Goal: Task Accomplishment & Management: Manage account settings

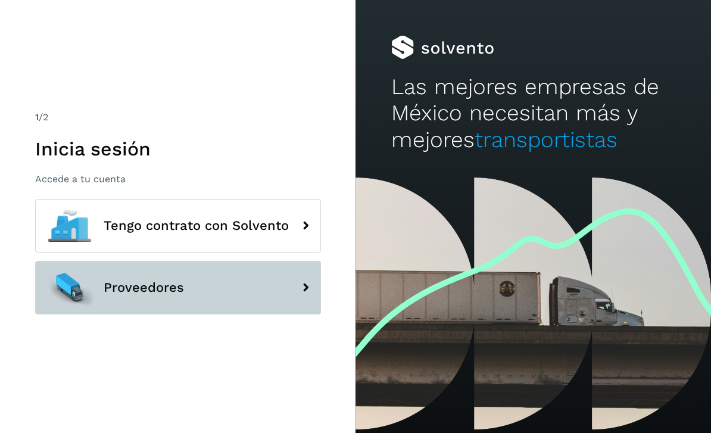
click at [189, 304] on button "Proveedores" at bounding box center [178, 288] width 286 height 54
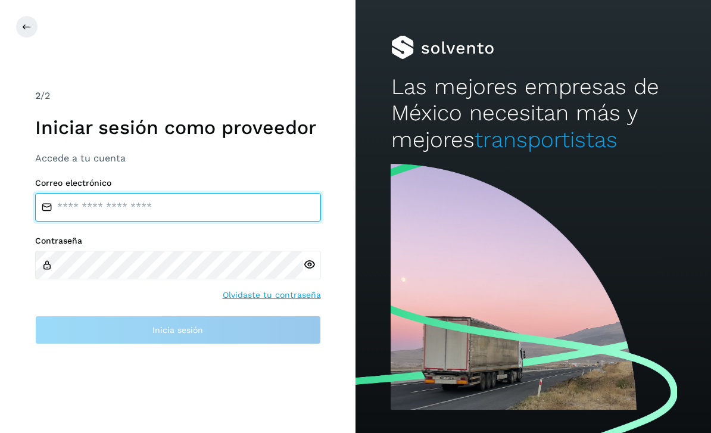
click at [113, 222] on input "email" at bounding box center [178, 207] width 286 height 29
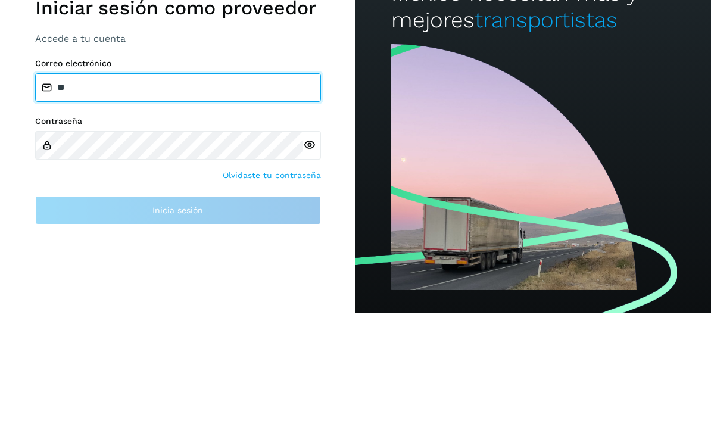
type input "*"
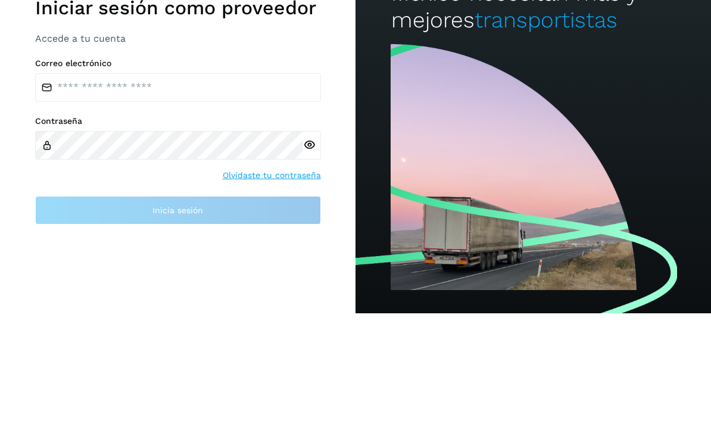
click at [654, 227] on div at bounding box center [532, 296] width 355 height 273
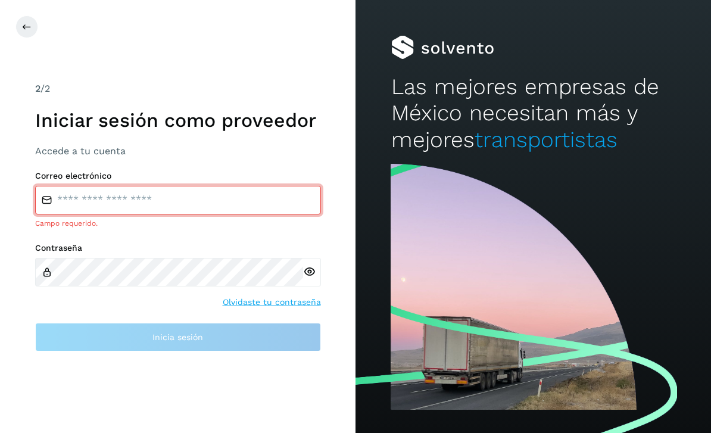
click at [214, 186] on input "email" at bounding box center [178, 200] width 286 height 29
click at [105, 188] on input "***" at bounding box center [178, 200] width 286 height 29
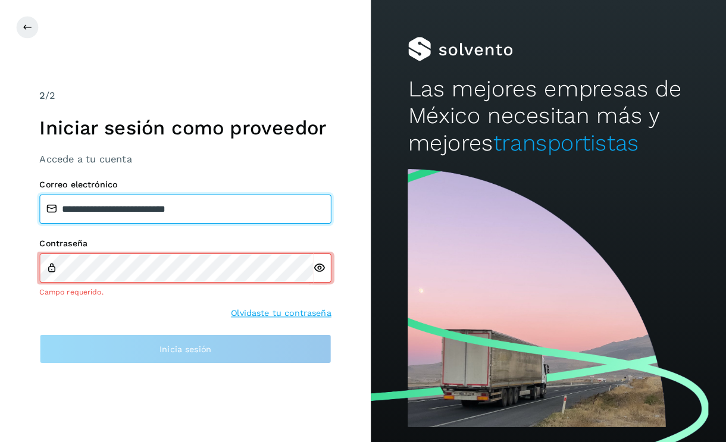
scroll to position [38, 0]
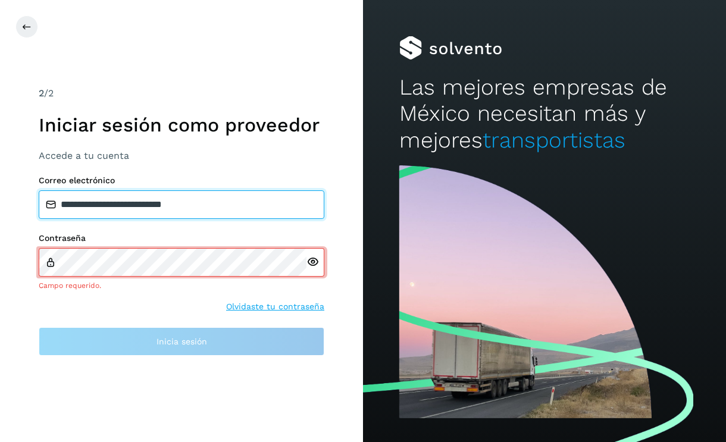
type input "**********"
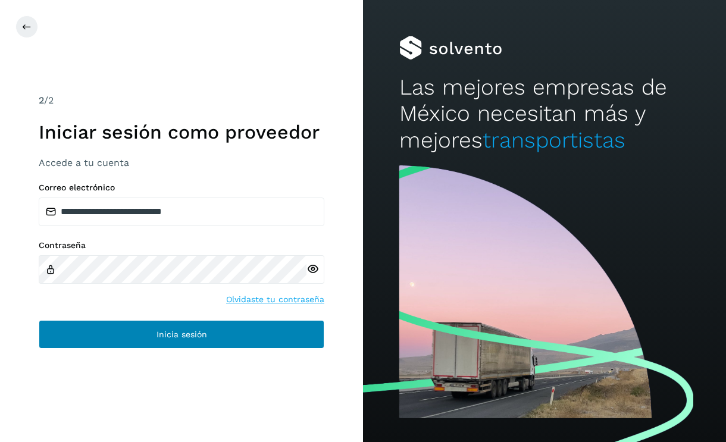
click at [171, 330] on span "Inicia sesión" at bounding box center [182, 334] width 51 height 8
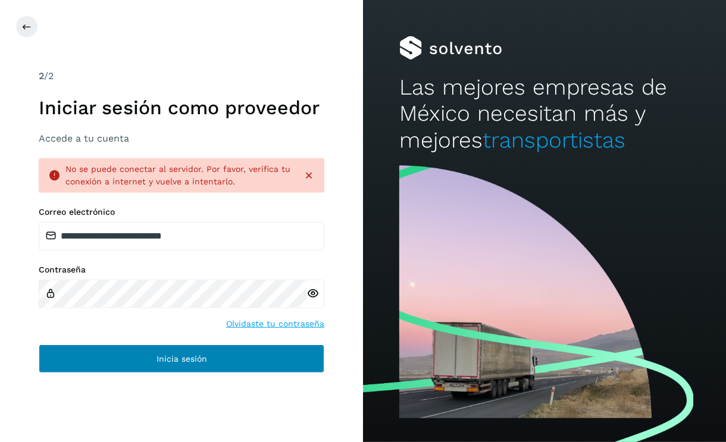
scroll to position [38, 0]
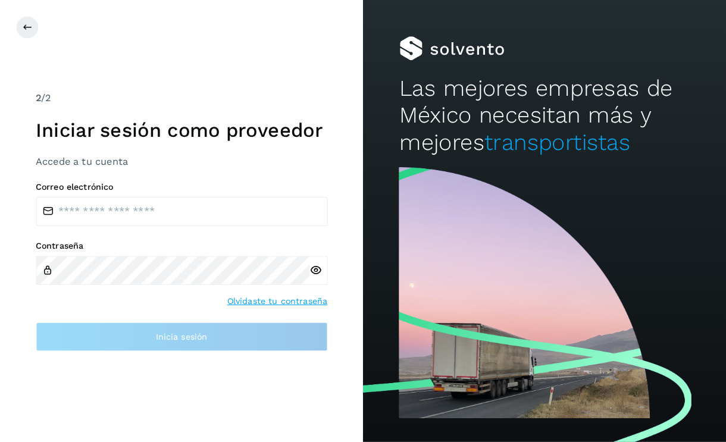
scroll to position [2, 0]
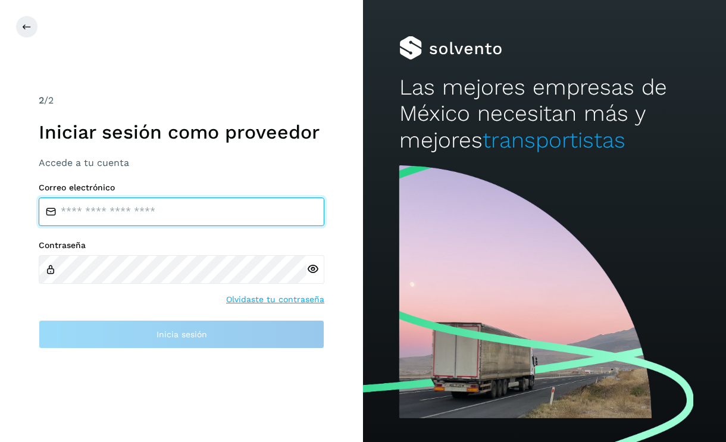
click at [123, 226] on input "email" at bounding box center [182, 212] width 286 height 29
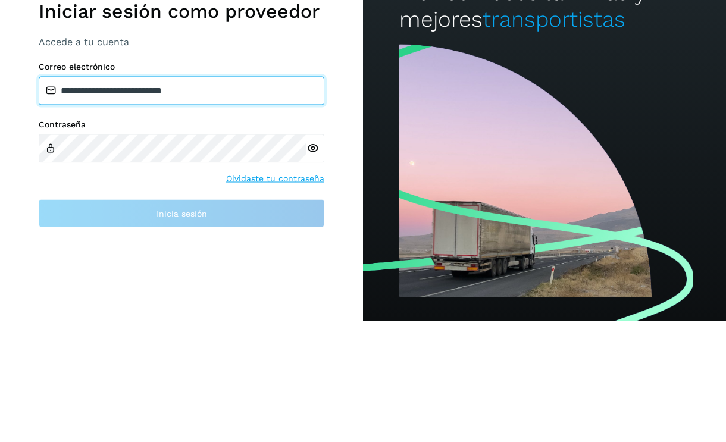
type input "**********"
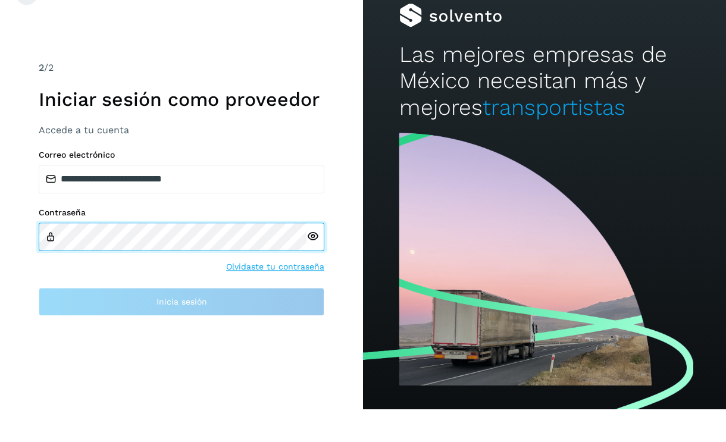
scroll to position [29, 0]
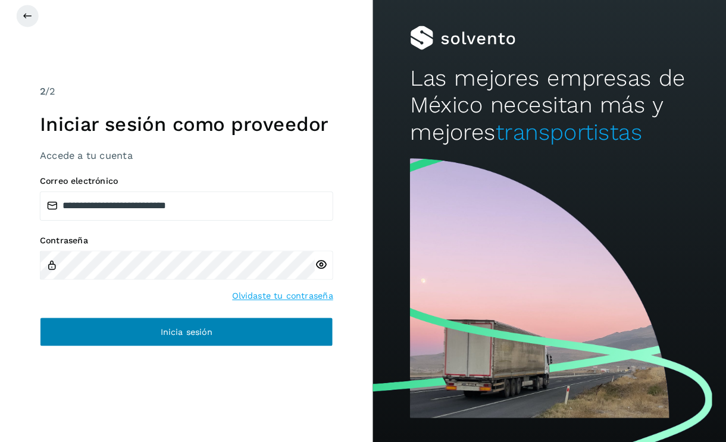
click at [203, 330] on span "Inicia sesión" at bounding box center [182, 334] width 51 height 8
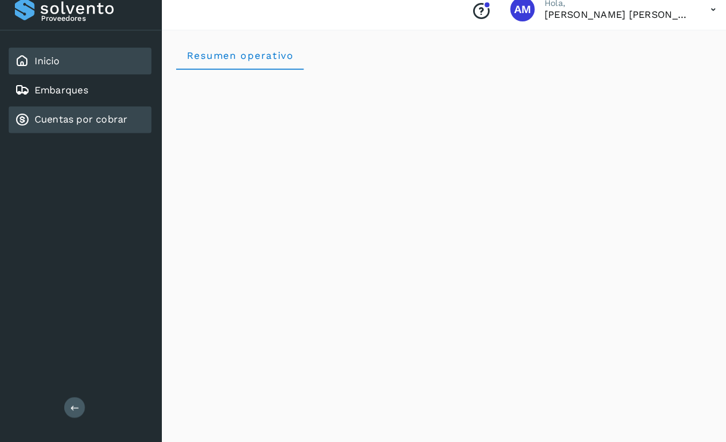
click at [85, 122] on link "Cuentas por cobrar" at bounding box center [78, 127] width 91 height 11
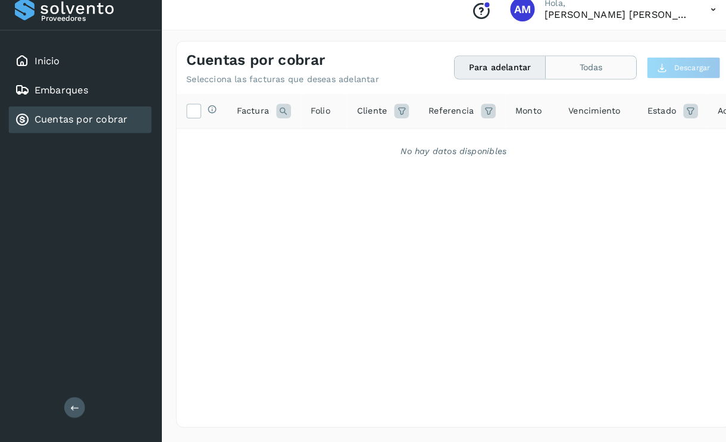
click at [574, 66] on button "Todas" at bounding box center [576, 77] width 88 height 22
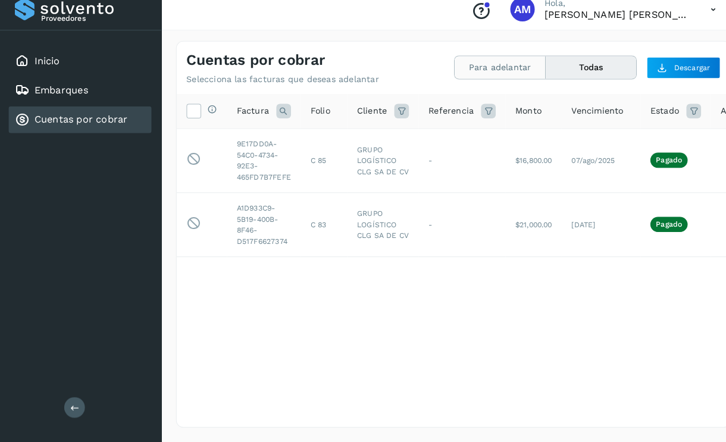
click at [485, 66] on button "Para adelantar" at bounding box center [487, 77] width 89 height 22
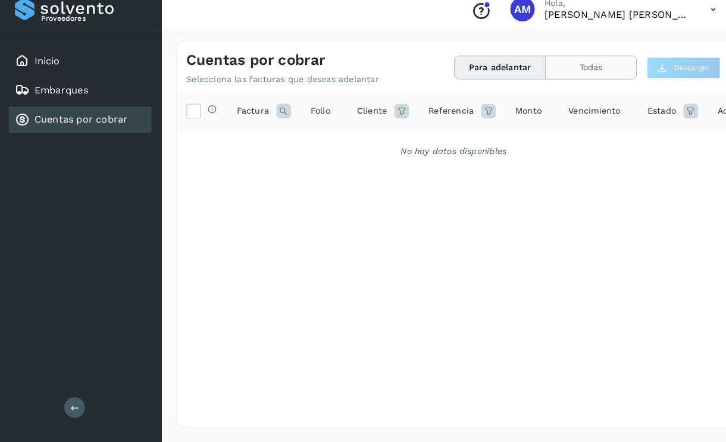
click at [560, 69] on button "Todas" at bounding box center [576, 77] width 88 height 22
